Goal: Task Accomplishment & Management: Complete application form

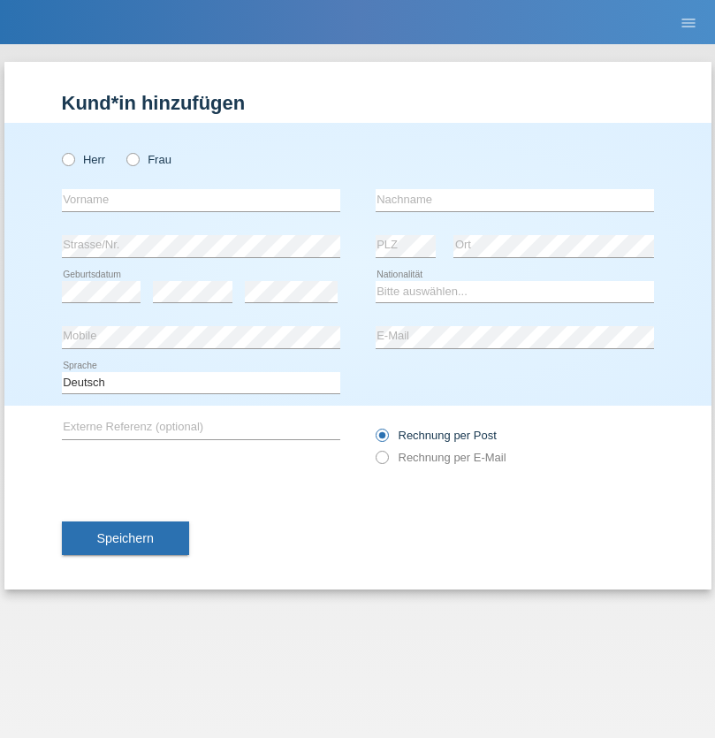
radio input "true"
click at [201, 200] on input "text" at bounding box center [201, 200] width 278 height 22
type input "Andrei-Daniel"
click at [514, 200] on input "text" at bounding box center [515, 200] width 278 height 22
type input "Baciu"
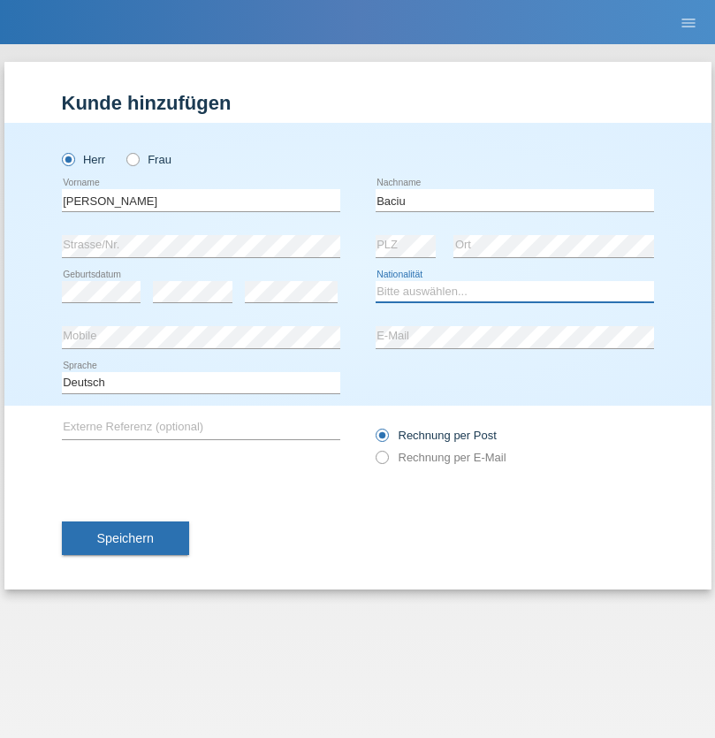
select select "OM"
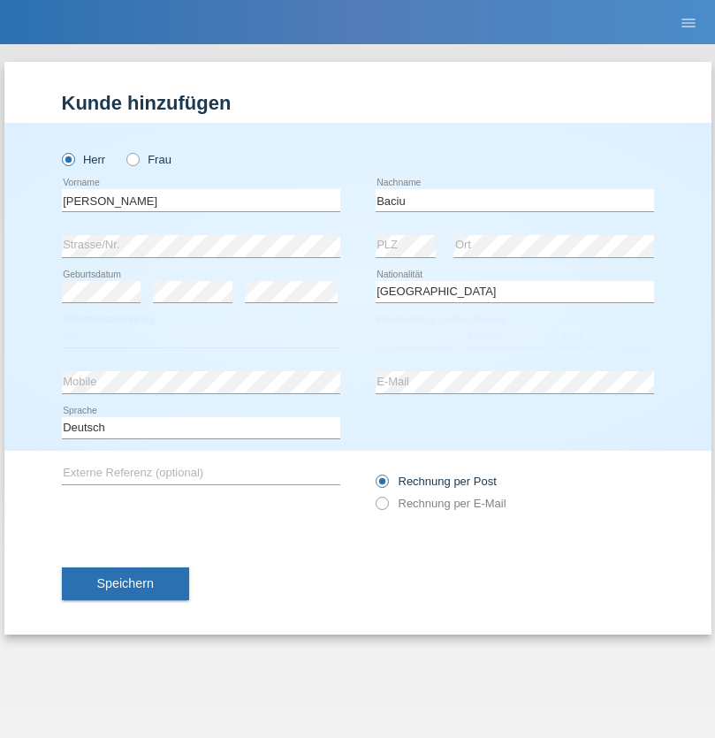
select select "C"
select select "20"
select select "03"
select select "2021"
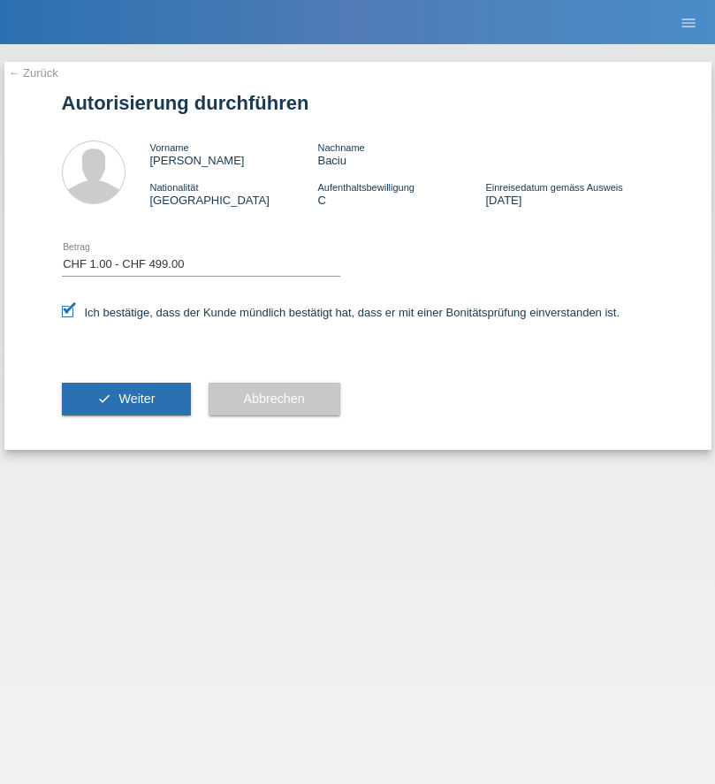
select select "1"
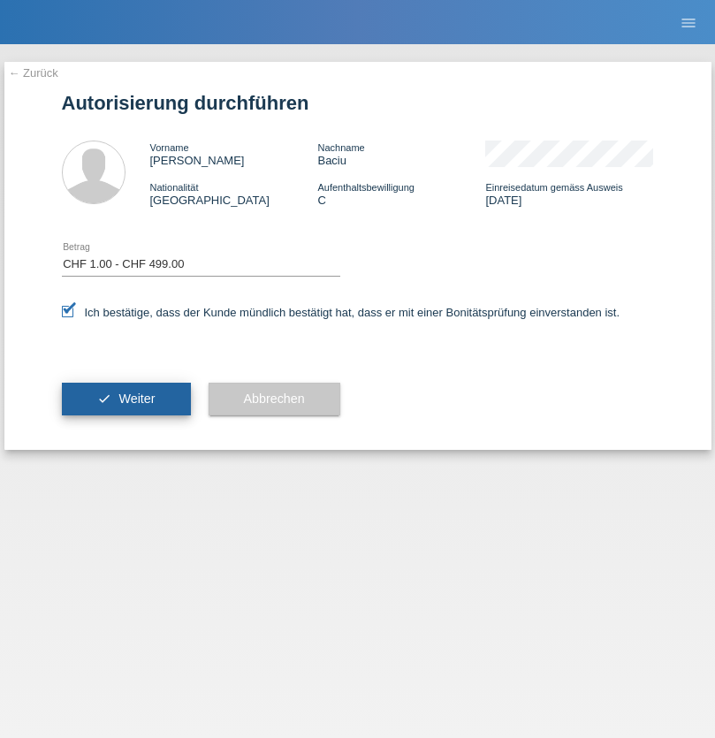
click at [125, 399] on span "Weiter" at bounding box center [136, 398] width 36 height 14
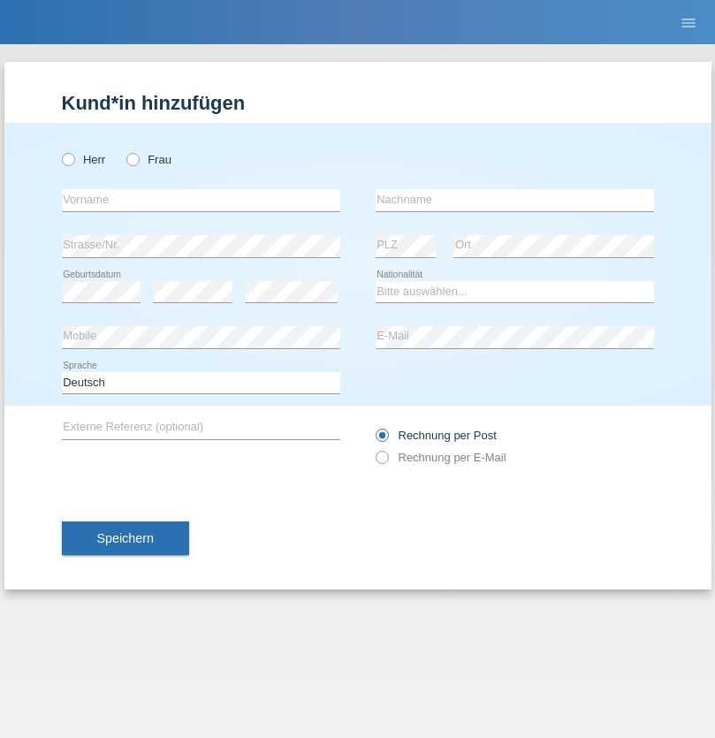
radio input "true"
click at [201, 200] on input "text" at bounding box center [201, 200] width 278 height 22
type input "Freddy"
click at [514, 200] on input "text" at bounding box center [515, 200] width 278 height 22
type input "Diaz"
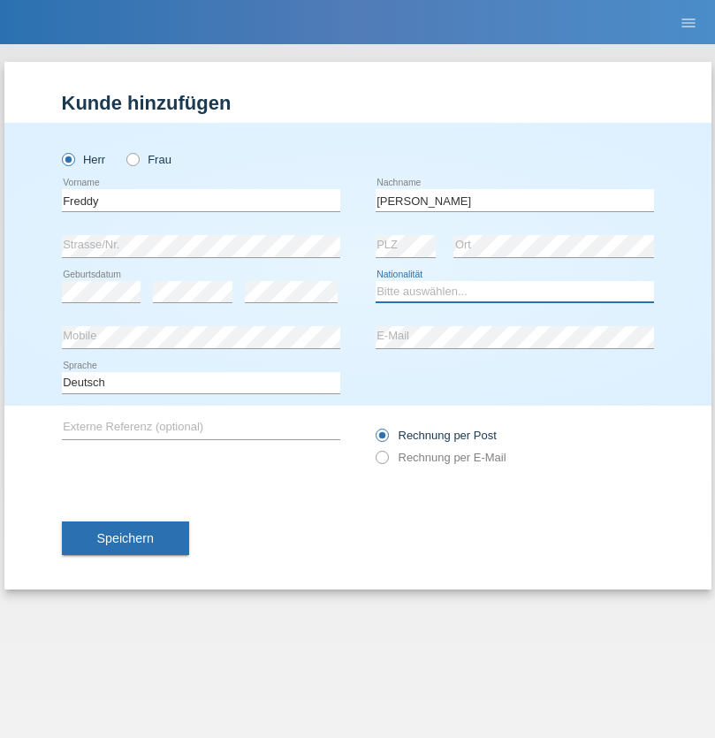
select select "CH"
